Goal: Information Seeking & Learning: Learn about a topic

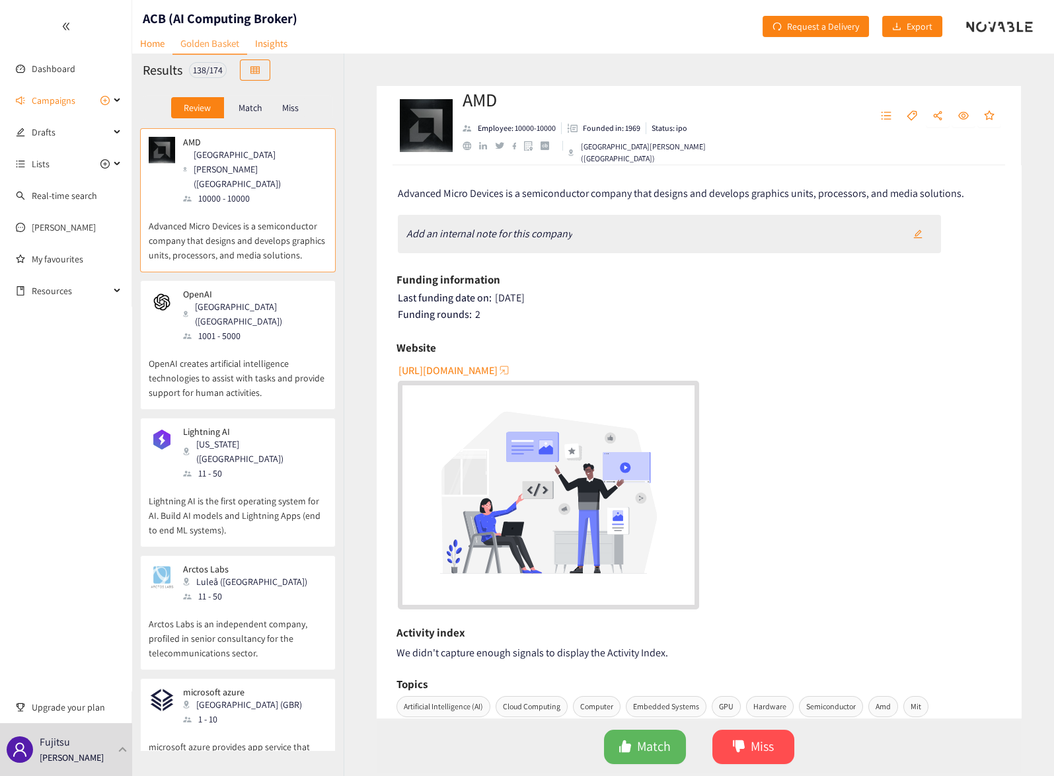
click at [247, 115] on div "Match" at bounding box center [250, 107] width 53 height 21
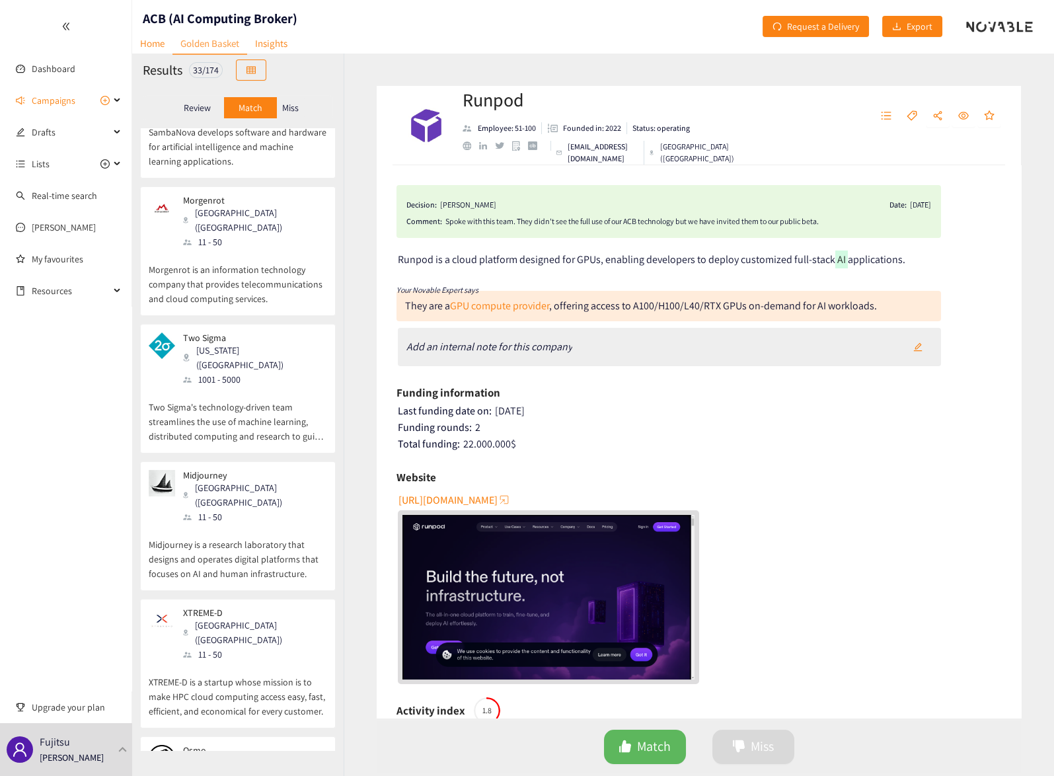
scroll to position [3313, 0]
click at [290, 104] on p "Miss" at bounding box center [290, 107] width 17 height 11
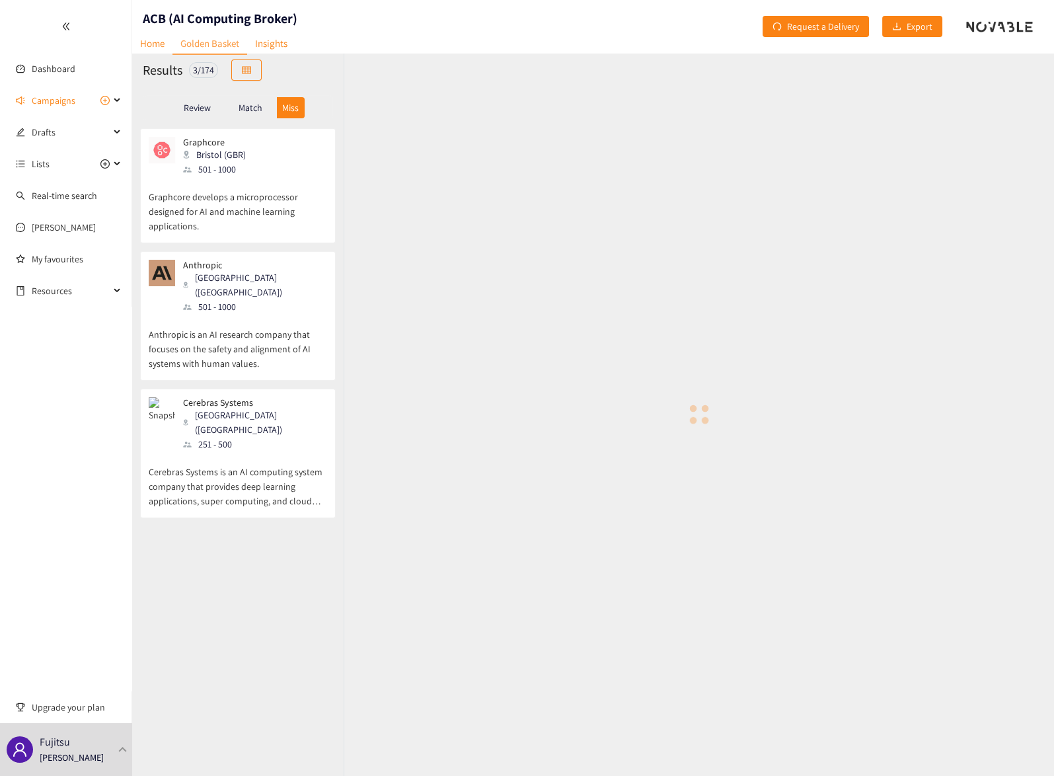
scroll to position [0, 0]
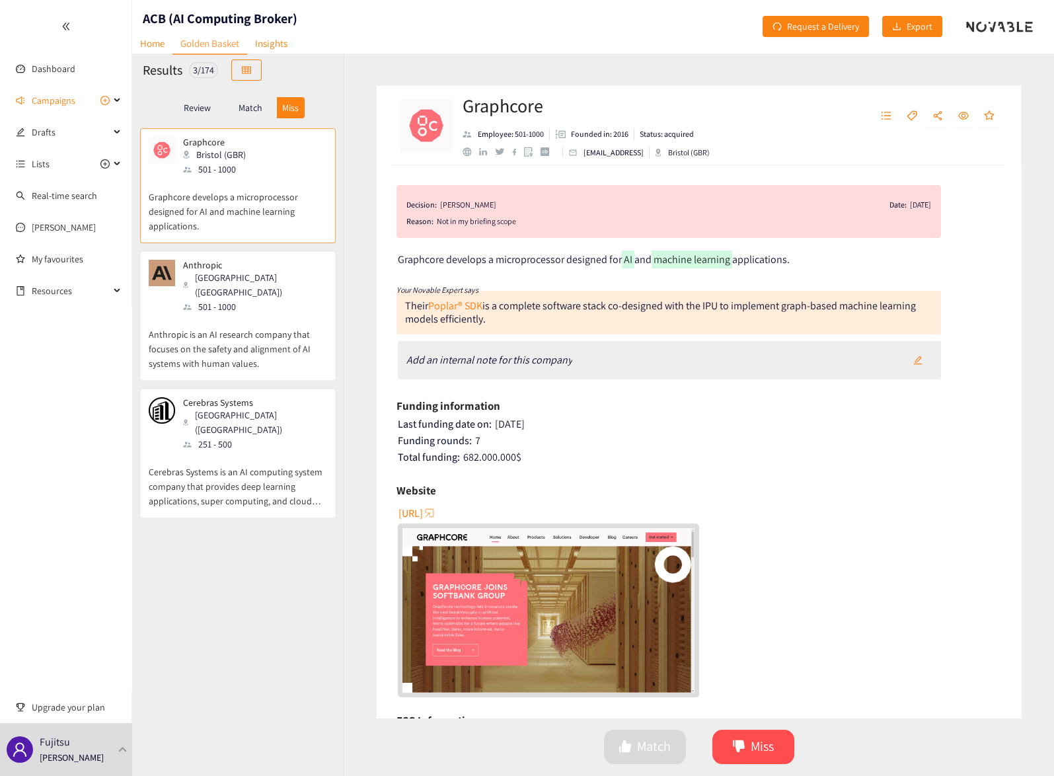
click at [252, 104] on p "Match" at bounding box center [250, 107] width 24 height 11
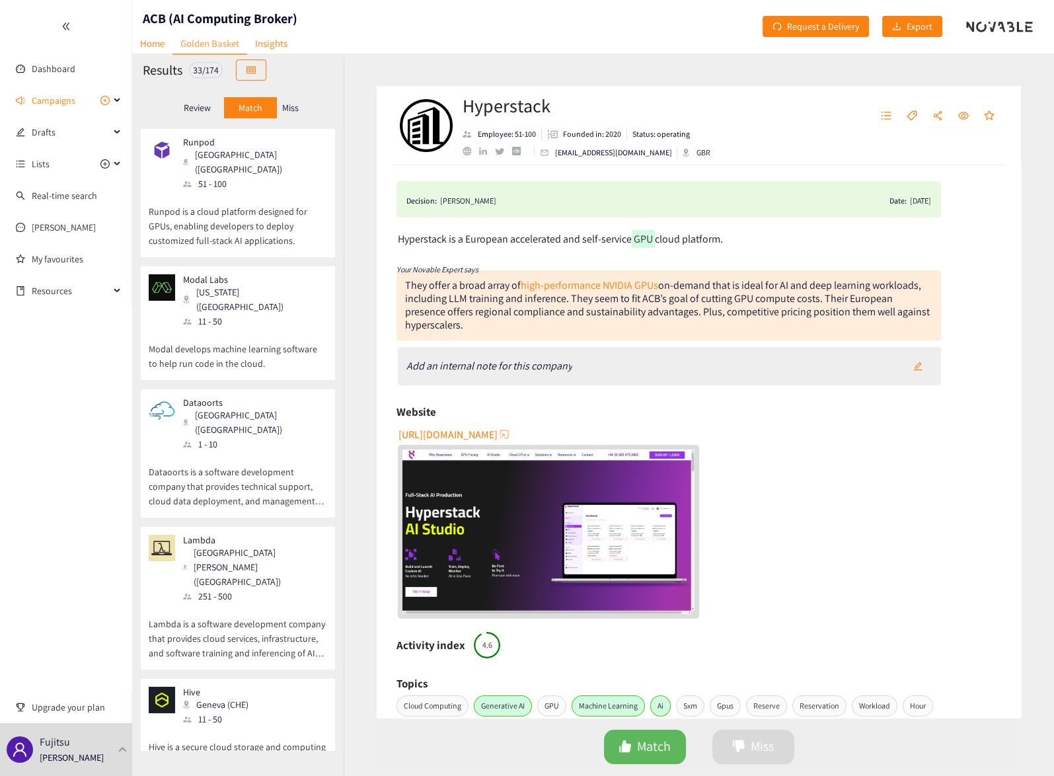
scroll to position [224, 0]
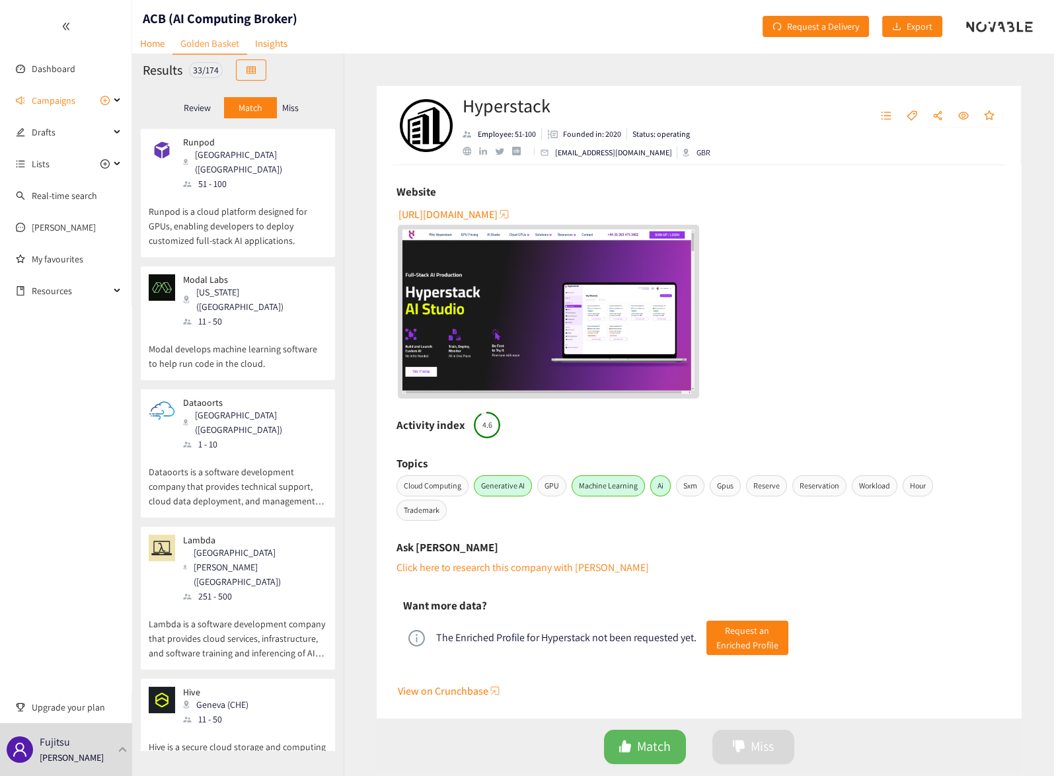
click at [429, 688] on span "View on Crunchbase" at bounding box center [443, 690] width 91 height 17
